Goal: Task Accomplishment & Management: Complete application form

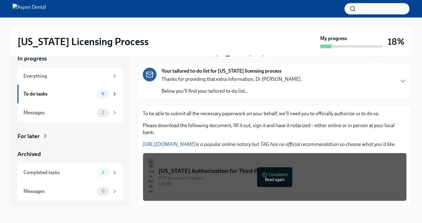
scroll to position [23, 0]
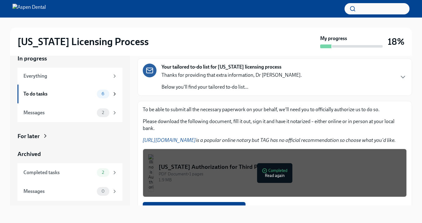
click at [169, 140] on link "[URL][DOMAIN_NAME]" at bounding box center [169, 140] width 53 height 6
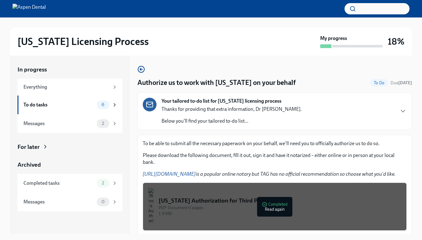
scroll to position [40, 0]
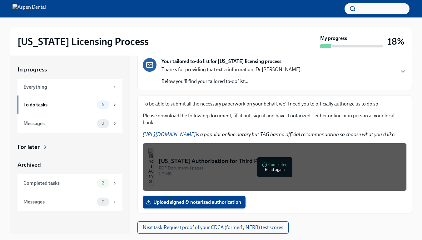
click at [200, 203] on span "Upload signed & notarized authorization" at bounding box center [194, 203] width 94 height 6
click at [0, 0] on input "Upload signed & notarized authorization" at bounding box center [0, 0] width 0 height 0
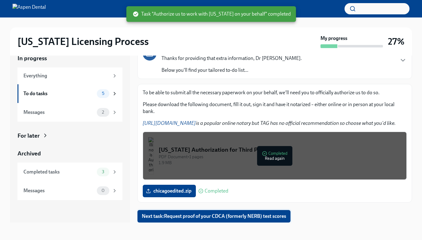
click at [265, 216] on span "Next task : Request proof of your CDCA (formerly NERB) test scores" at bounding box center [214, 217] width 144 height 6
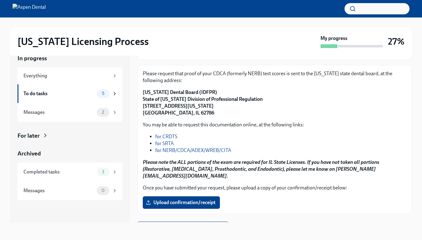
scroll to position [59, 0]
click at [203, 151] on link "for NERB/CDCA/ADEX/WREB/CITA" at bounding box center [193, 150] width 76 height 6
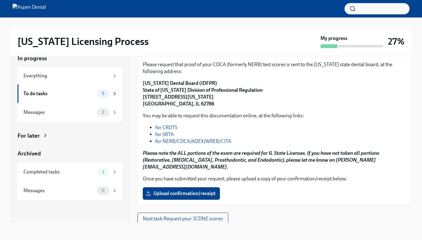
scroll to position [68, 0]
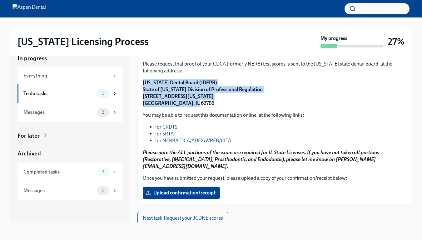
drag, startPoint x: 142, startPoint y: 79, endPoint x: 190, endPoint y: 104, distance: 53.8
click at [190, 104] on div "Please request that proof of your CDCA (formerly NERB) test scores is sent to t…" at bounding box center [275, 129] width 275 height 149
copy strong "Illinois Dental Board (IDFPR) State of Illinois Division of Professional Regula…"
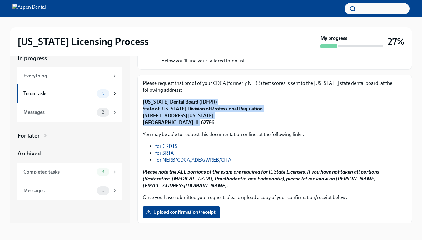
click at [222, 122] on p "Illinois Dental Board (IDFPR) State of Illinois Division of Professional Regula…" at bounding box center [275, 113] width 264 height 28
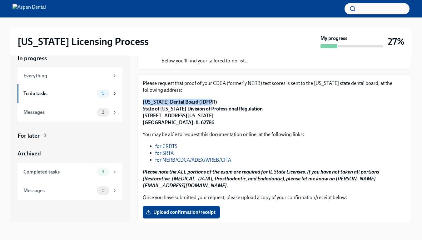
drag, startPoint x: 207, startPoint y: 99, endPoint x: 143, endPoint y: 99, distance: 64.7
click at [143, 99] on div "Please request that proof of your CDCA (formerly NERB) test scores is sent to t…" at bounding box center [275, 149] width 275 height 149
copy strong "Illinois Dental Board (IDFPR)"
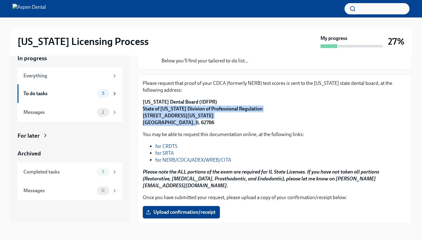
drag, startPoint x: 143, startPoint y: 109, endPoint x: 186, endPoint y: 121, distance: 44.8
click at [186, 121] on strong "Illinois Dental Board (IDFPR) State of Illinois Division of Professional Regula…" at bounding box center [203, 112] width 120 height 27
copy strong "State of Illinois Division of Professional Regulation 320 West Washington St, 3…"
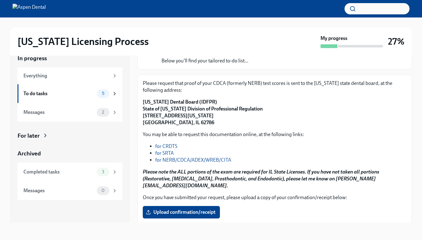
click at [149, 145] on ul "for CRDTS for SRTA for NERB/CDCA/ADEX/WREB/CITA" at bounding box center [275, 153] width 264 height 21
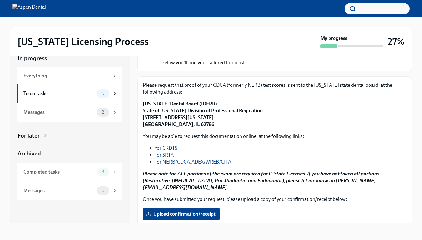
scroll to position [70, 0]
